Goal: Task Accomplishment & Management: Use online tool/utility

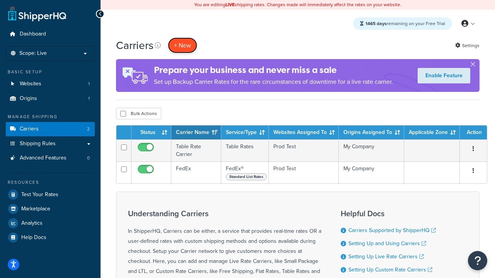
click at [182, 45] on button "+ New" at bounding box center [182, 46] width 29 height 16
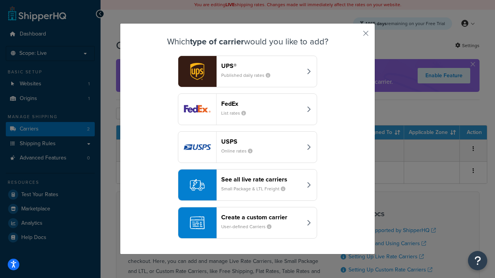
click at [247, 109] on div "FedEx List rates" at bounding box center [261, 109] width 81 height 19
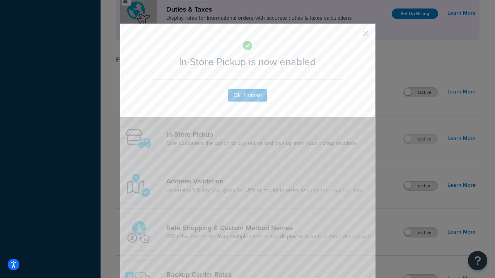
click at [354, 36] on button "button" at bounding box center [354, 36] width 2 height 2
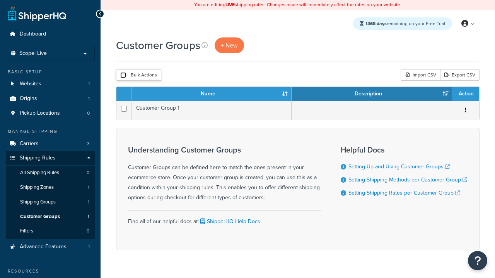
click at [123, 75] on input "checkbox" at bounding box center [123, 75] width 6 height 6
checkbox input "true"
click at [0, 0] on button "Delete" at bounding box center [0, 0] width 0 height 0
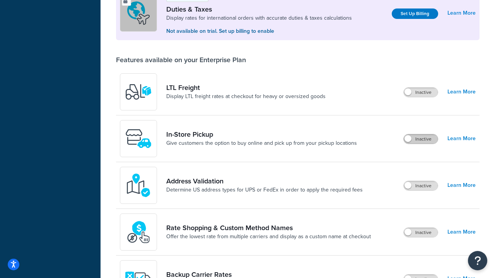
scroll to position [236, 0]
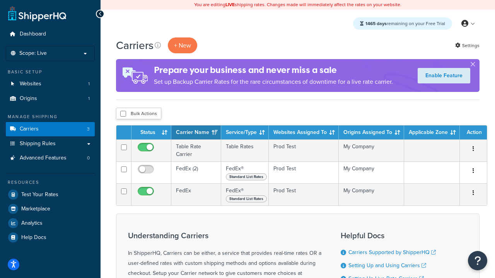
click at [123, 114] on input "checkbox" at bounding box center [123, 114] width 6 height 6
checkbox input "true"
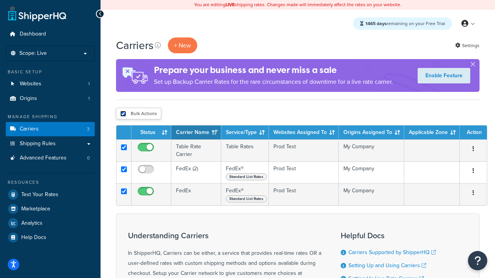
click at [0, 0] on button "Delete" at bounding box center [0, 0] width 0 height 0
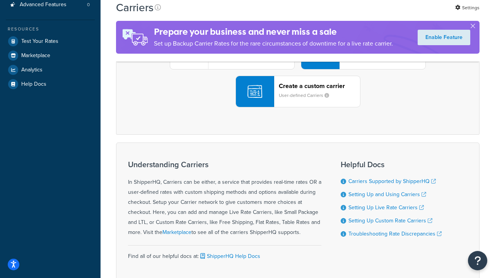
click at [298, 107] on div "UPS® Published daily rates FedEx List rates USPS Online rates See all live rate…" at bounding box center [297, 53] width 347 height 107
click at [298, 101] on div "Create a custom carrier User-defined Carriers" at bounding box center [319, 91] width 81 height 19
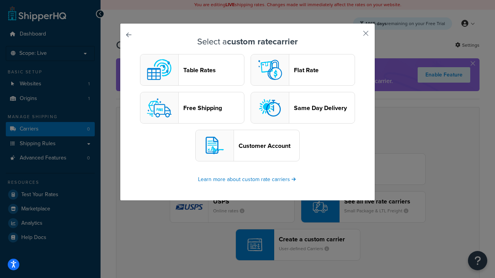
click at [192, 70] on header "Table Rates" at bounding box center [213, 69] width 61 height 7
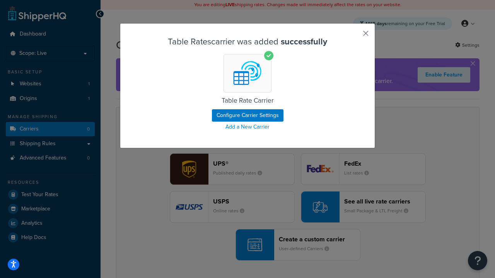
click at [354, 36] on button "button" at bounding box center [354, 36] width 2 height 2
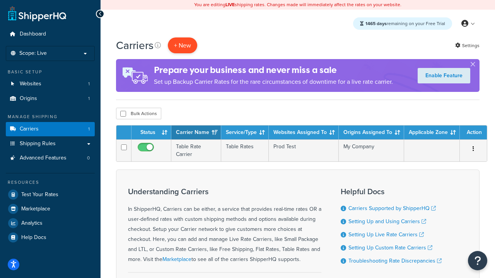
click at [182, 45] on button "+ New" at bounding box center [182, 46] width 29 height 16
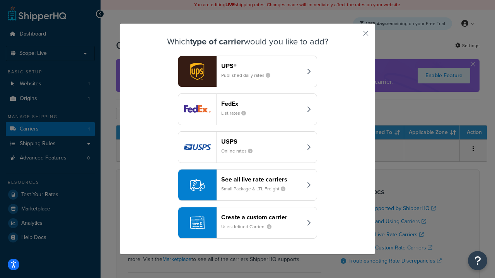
click at [261, 104] on header "FedEx" at bounding box center [261, 103] width 81 height 7
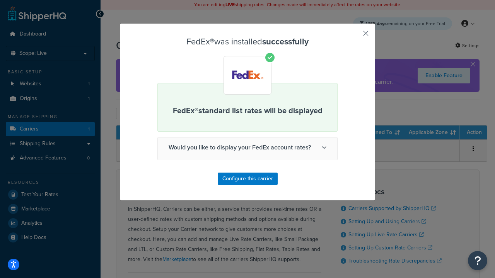
click at [354, 36] on button "button" at bounding box center [354, 36] width 2 height 2
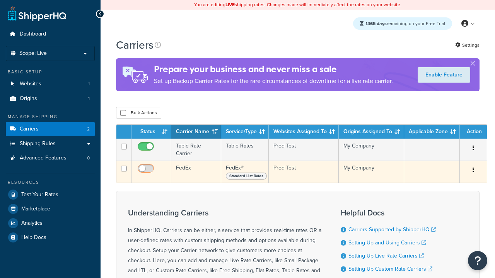
click at [147, 171] on input "checkbox" at bounding box center [146, 171] width 21 height 10
checkbox input "true"
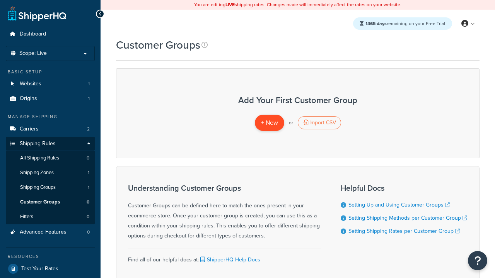
click at [269, 123] on span "+ New" at bounding box center [269, 122] width 17 height 9
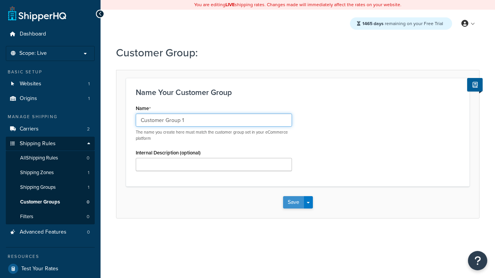
type input "Customer Group 1"
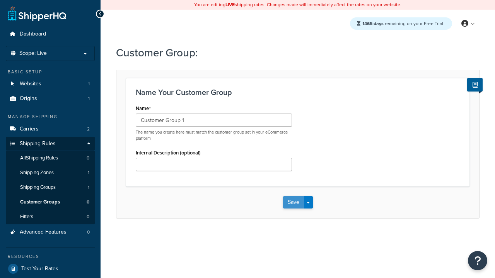
click at [293, 203] on button "Save" at bounding box center [293, 202] width 21 height 12
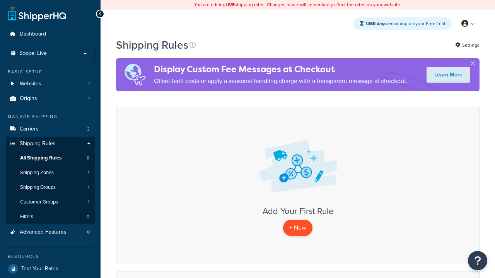
click at [297, 228] on p "+ New" at bounding box center [297, 228] width 29 height 16
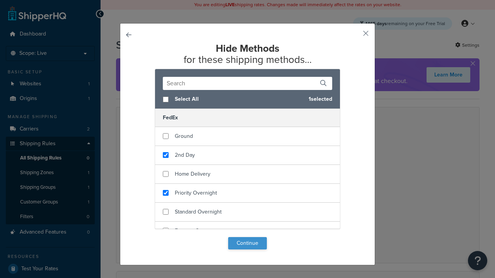
click at [165, 193] on input "checkbox" at bounding box center [166, 193] width 6 height 6
checkbox input "true"
click at [247, 244] on button "Continue" at bounding box center [247, 243] width 39 height 12
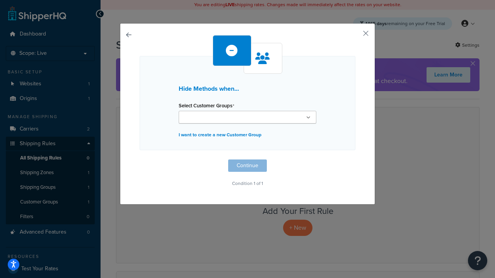
click at [311, 114] on ul at bounding box center [248, 117] width 138 height 13
click at [247, 167] on button "Continue" at bounding box center [247, 166] width 39 height 12
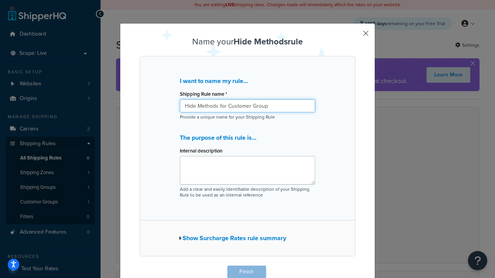
type input "Hide Methods for Customer Group"
click at [246, 272] on button "Finish" at bounding box center [246, 272] width 39 height 12
